Goal: Register for event/course

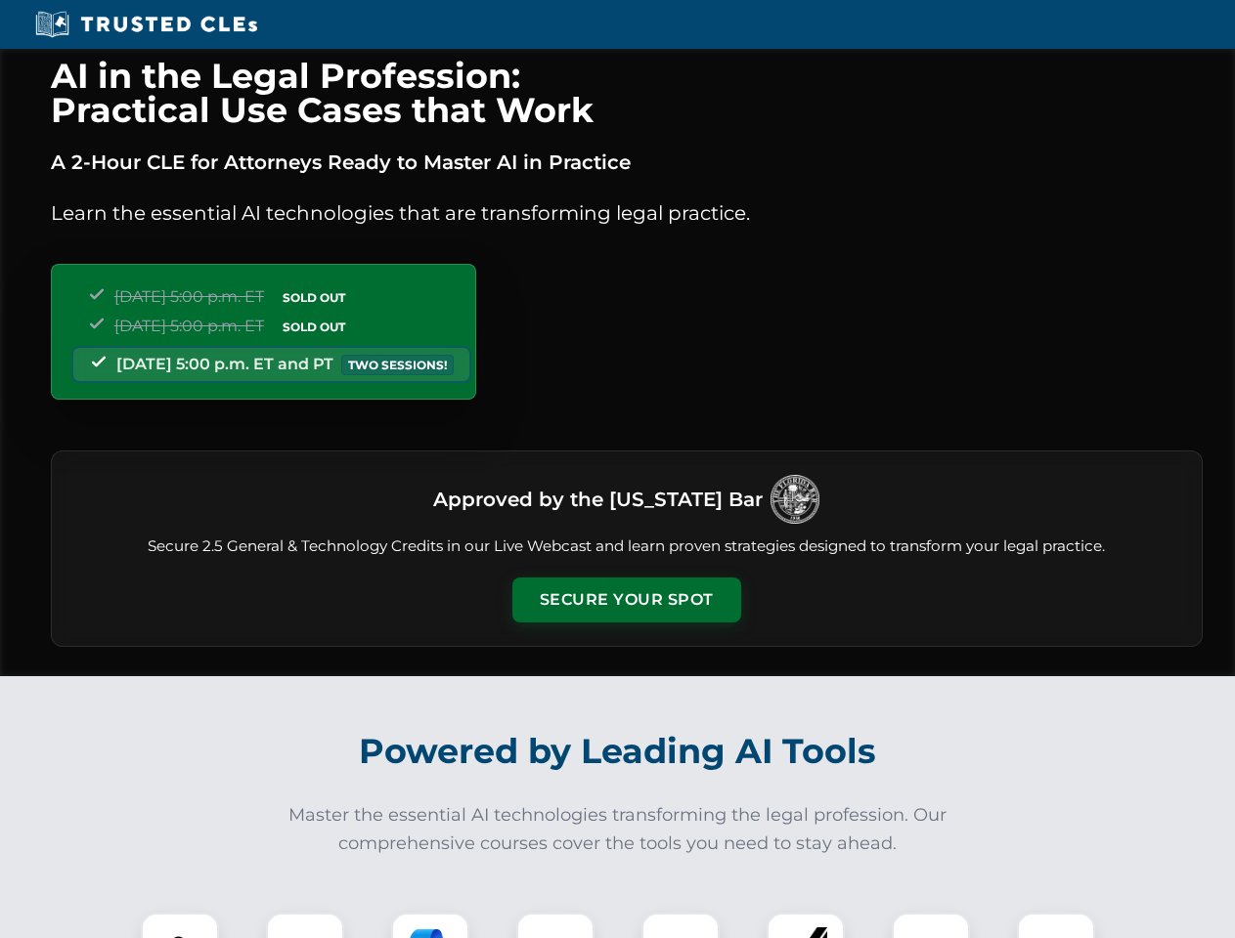
click at [626, 600] on button "Secure Your Spot" at bounding box center [626, 600] width 229 height 45
click at [180, 926] on img at bounding box center [180, 952] width 57 height 57
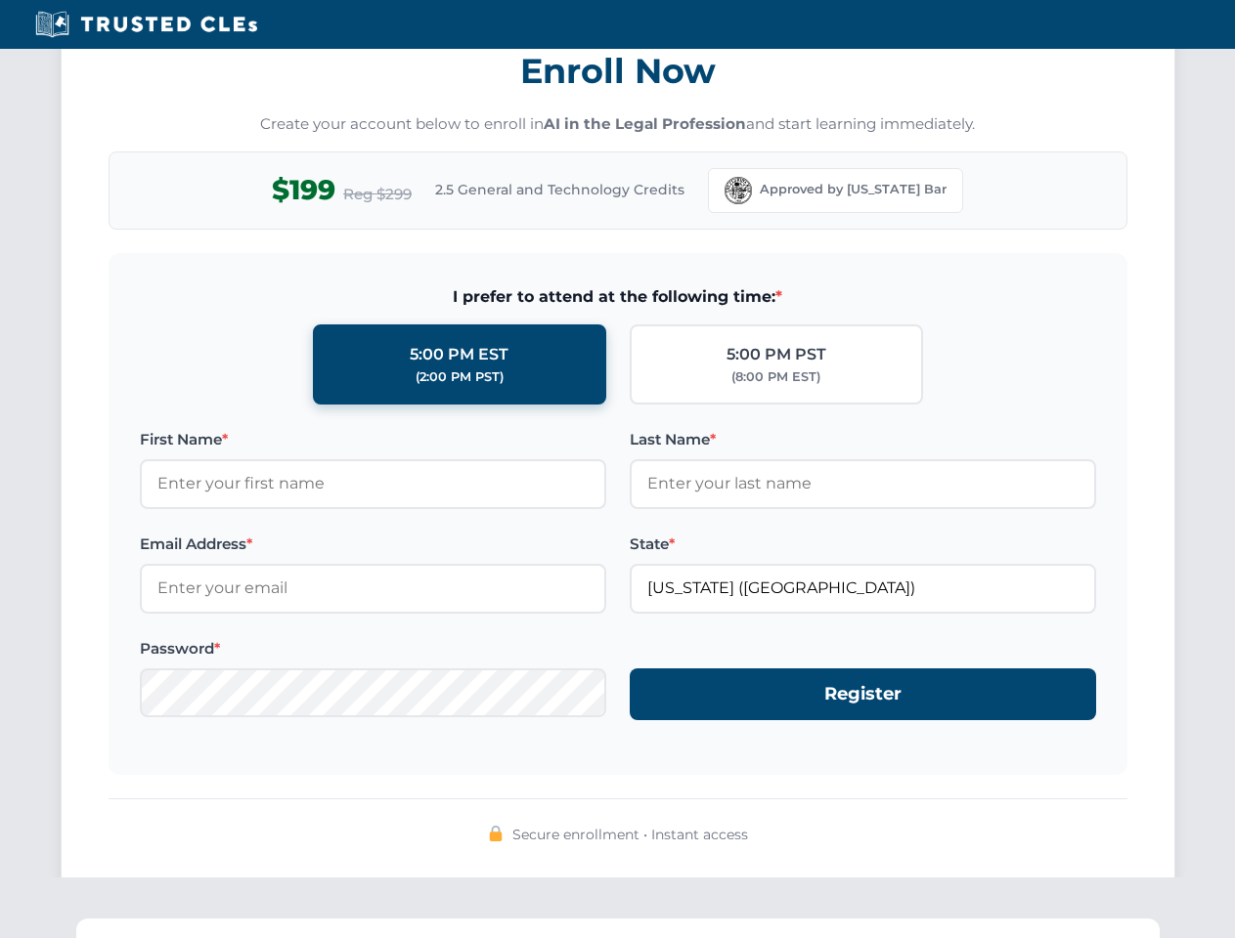
scroll to position [1919, 0]
